Goal: Navigation & Orientation: Find specific page/section

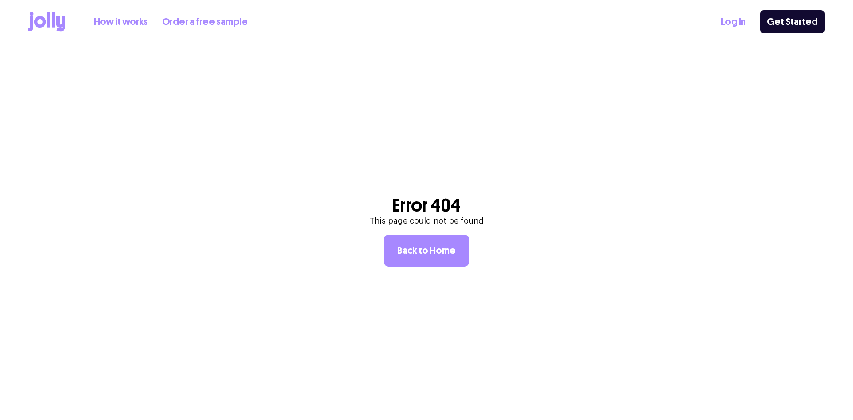
click at [742, 26] on link "Log In" at bounding box center [733, 22] width 25 height 15
click at [407, 242] on link "Back to Home" at bounding box center [426, 251] width 85 height 32
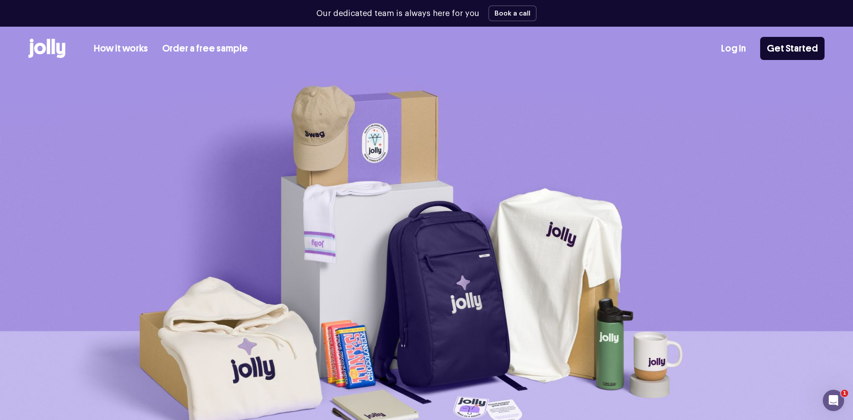
click at [739, 53] on link "Log In" at bounding box center [733, 48] width 25 height 15
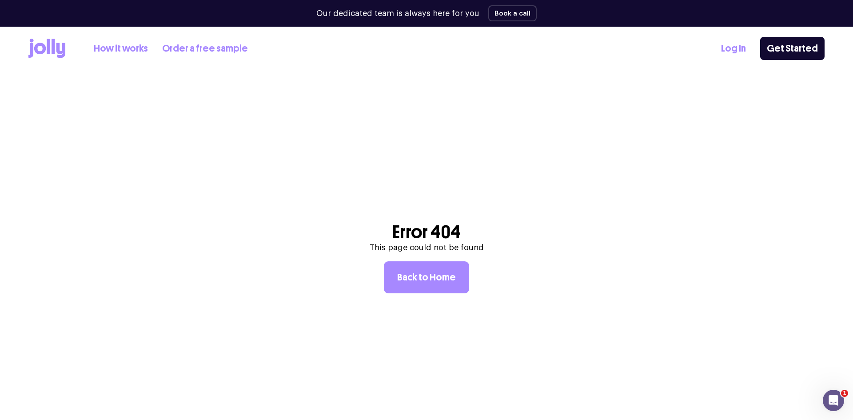
click at [738, 46] on link "Log In" at bounding box center [733, 48] width 25 height 15
